Goal: Transaction & Acquisition: Obtain resource

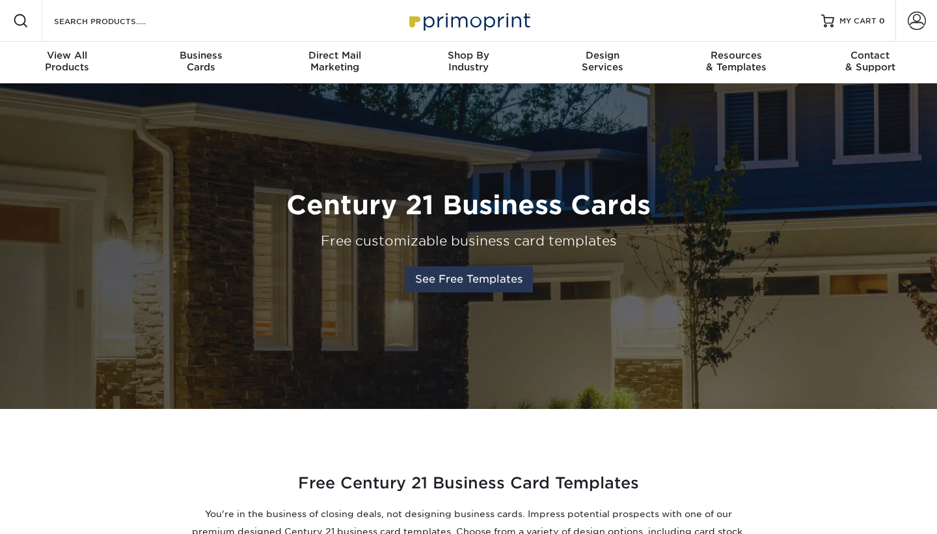
click at [507, 275] on link "See Free Templates" at bounding box center [469, 279] width 128 height 26
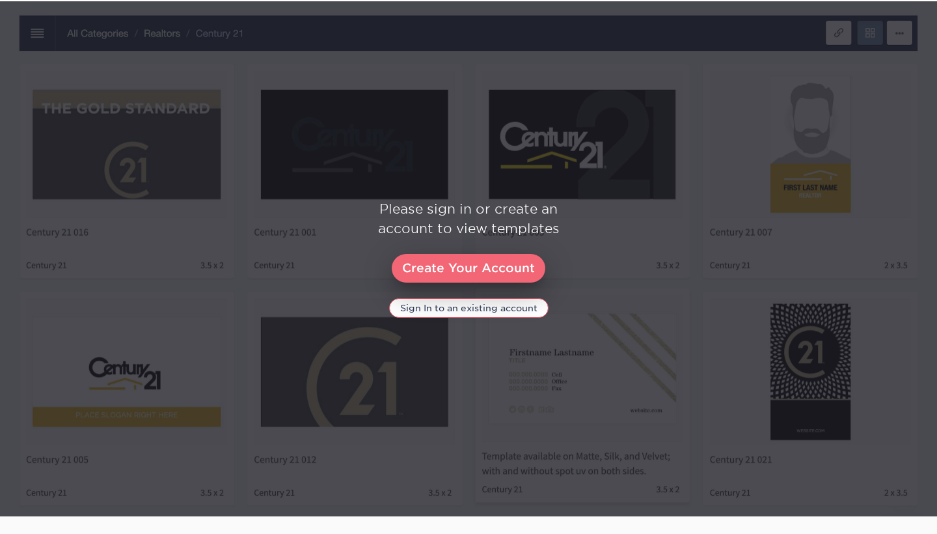
scroll to position [599, 0]
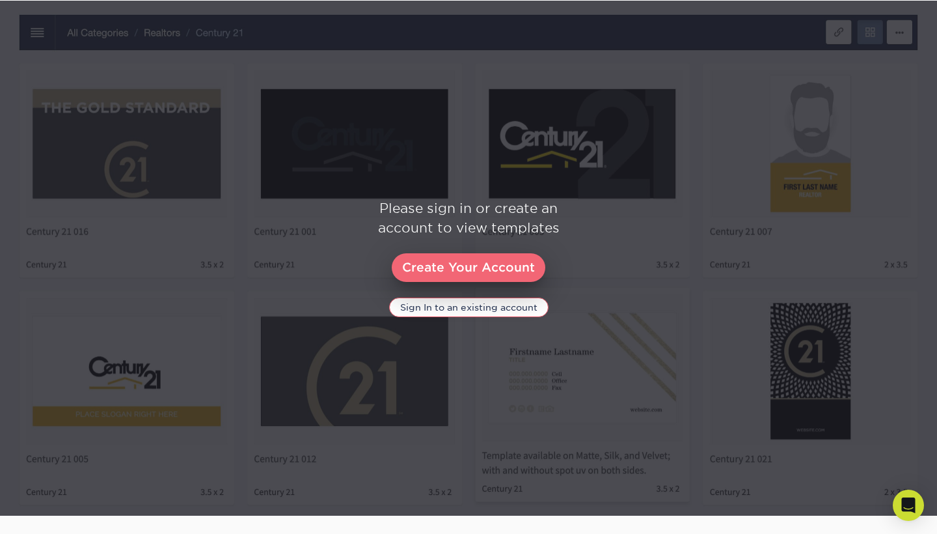
click at [493, 275] on link "Create Your Account" at bounding box center [469, 267] width 154 height 29
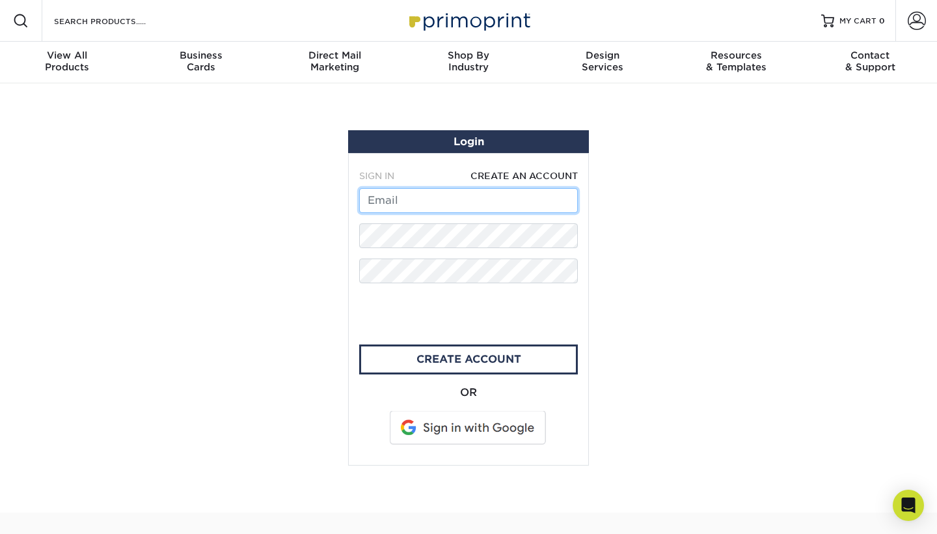
click at [444, 202] on input "text" at bounding box center [468, 200] width 219 height 25
type input "m"
type input "cre8ivesocial.wi@gmail.com"
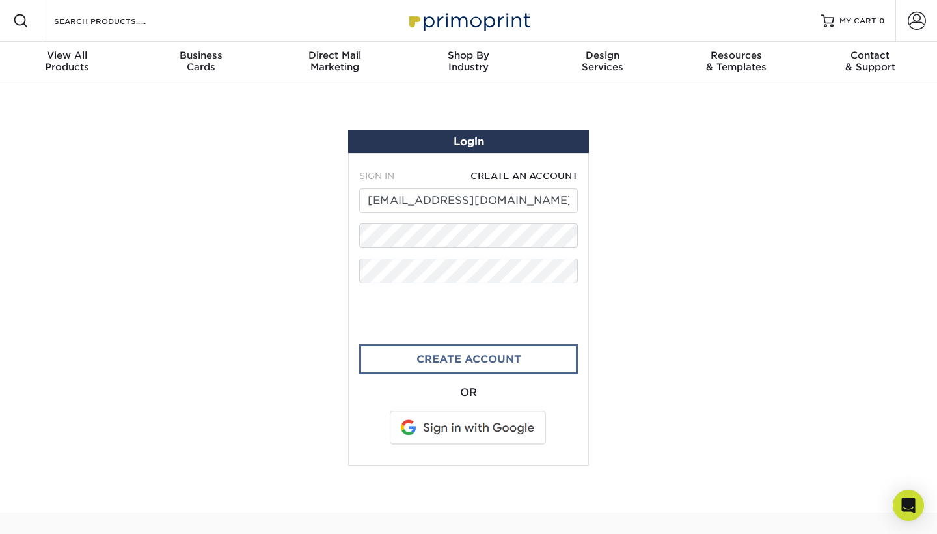
click at [412, 368] on link "create account" at bounding box center [468, 359] width 219 height 30
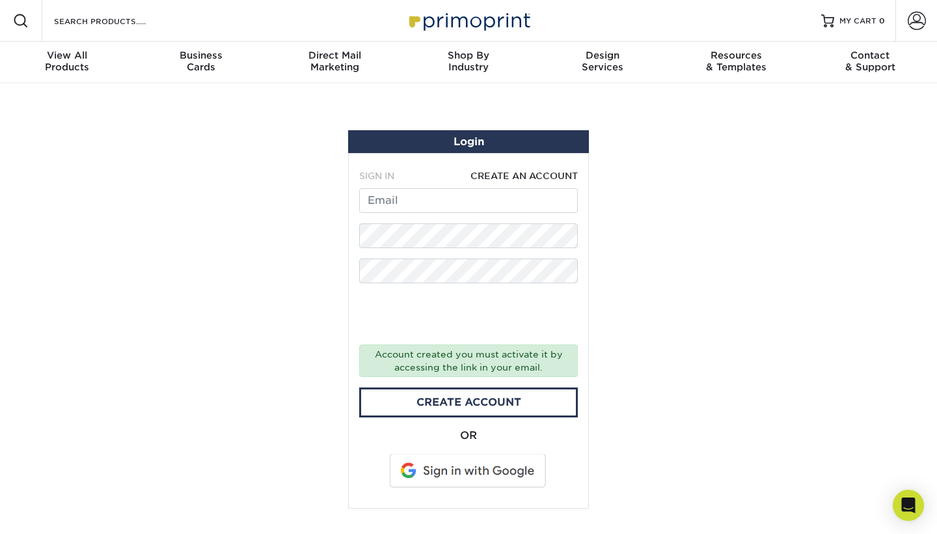
click at [444, 474] on span at bounding box center [469, 470] width 166 height 34
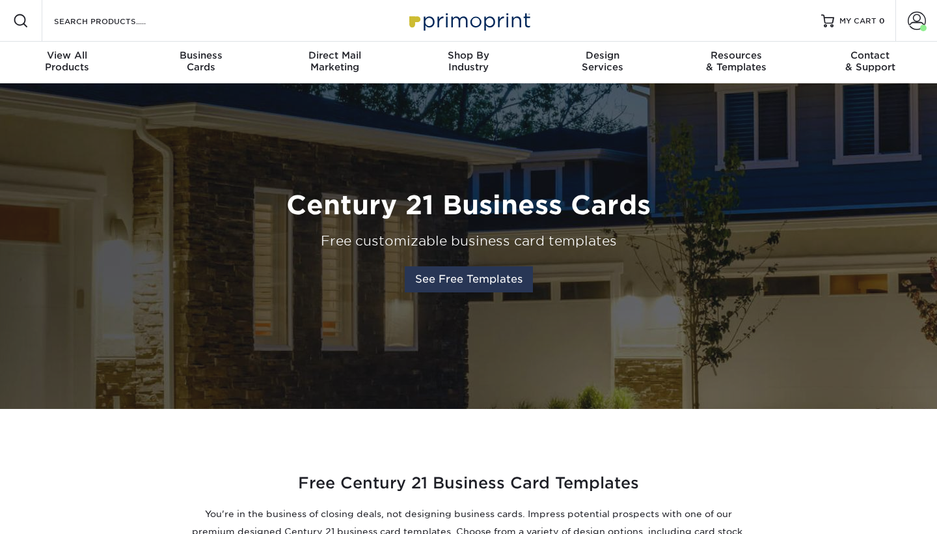
click at [460, 283] on link "See Free Templates" at bounding box center [469, 279] width 128 height 26
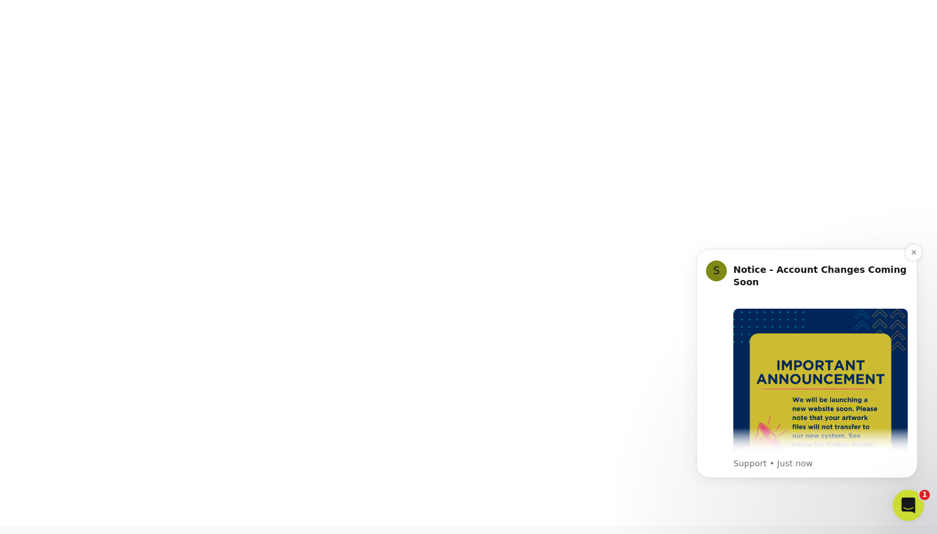
scroll to position [1344, 0]
click at [912, 254] on icon "Dismiss notification" at bounding box center [913, 252] width 7 height 7
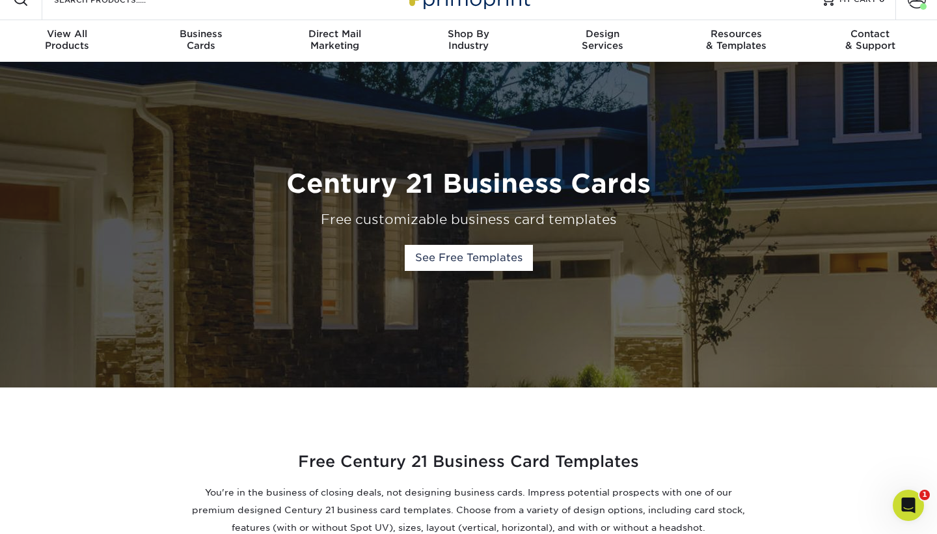
scroll to position [25, 0]
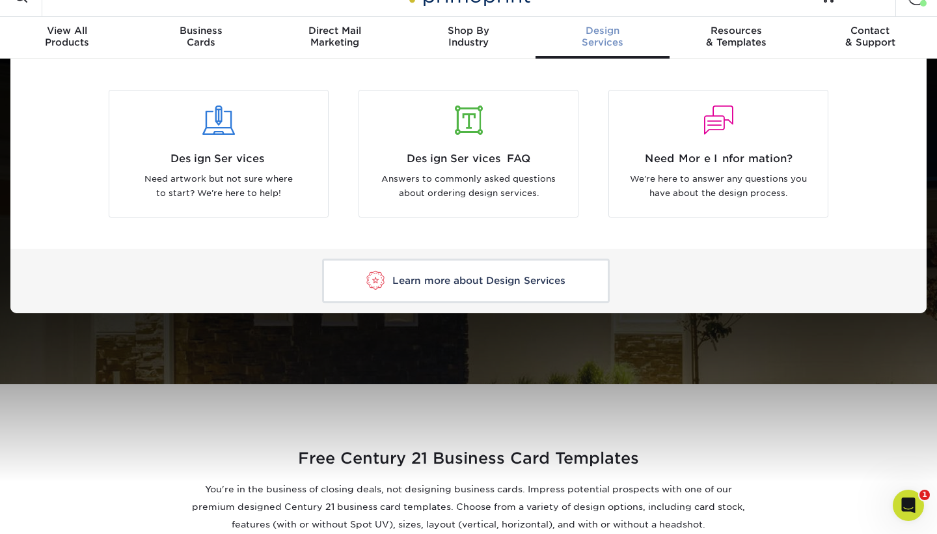
click at [588, 32] on span "Design" at bounding box center [602, 31] width 134 height 12
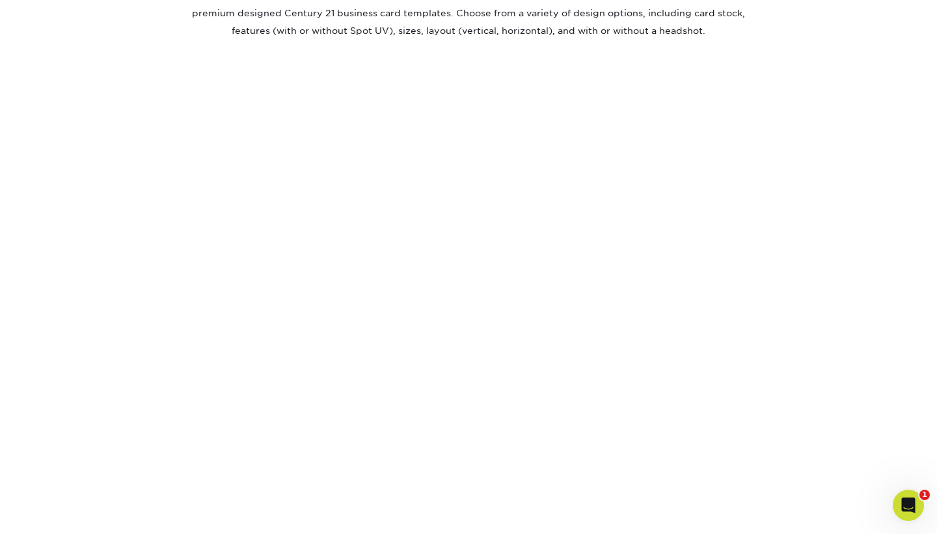
scroll to position [530, 0]
